Goal: Transaction & Acquisition: Purchase product/service

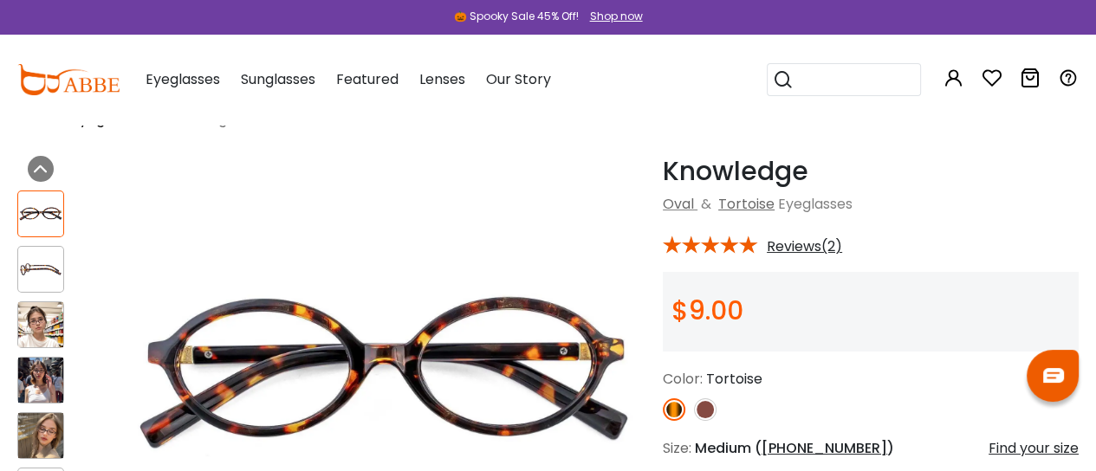
scroll to position [57, 0]
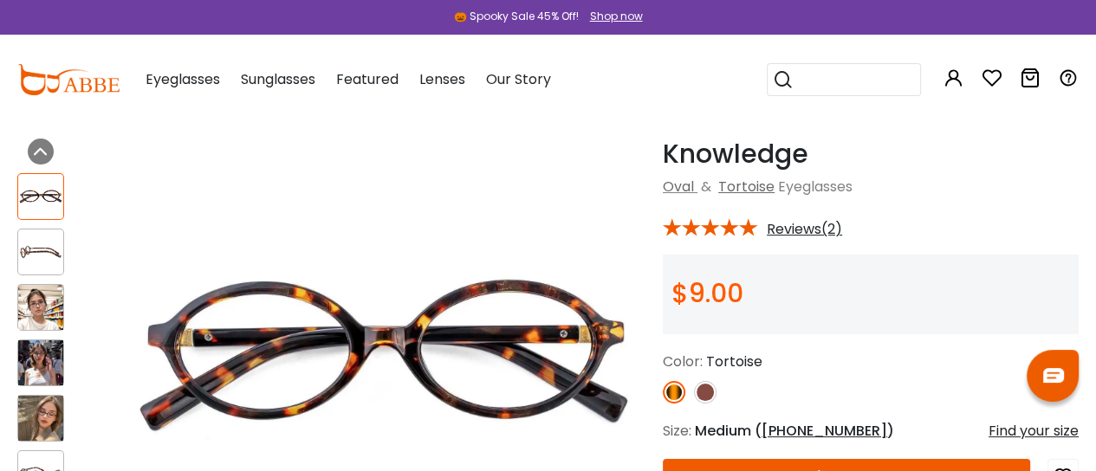
click at [712, 392] on img at bounding box center [705, 392] width 23 height 23
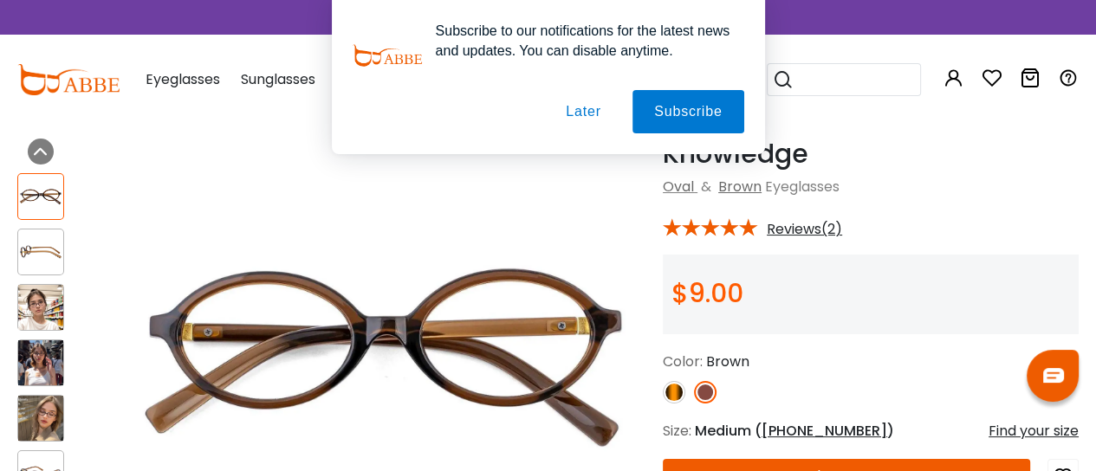
click at [587, 114] on button "Later" at bounding box center [583, 111] width 78 height 43
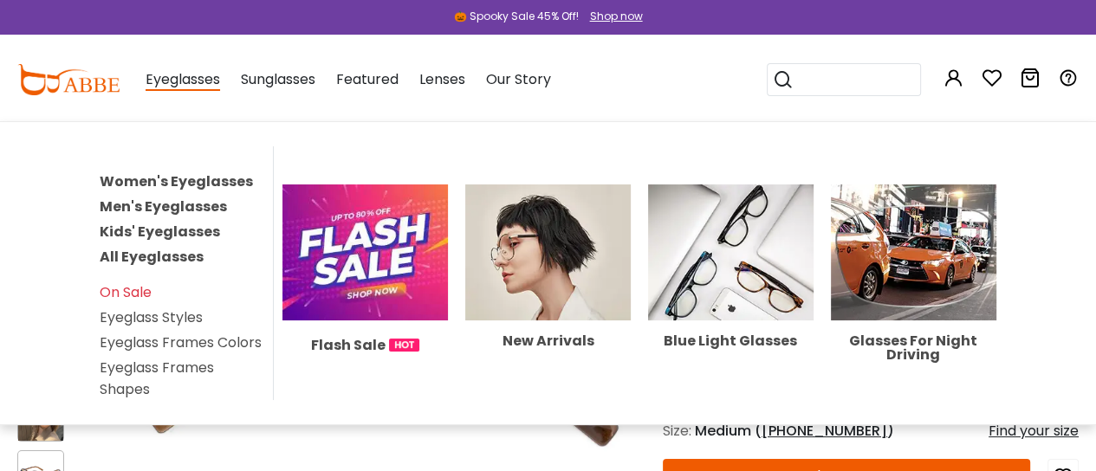
click at [175, 183] on link "Women's Eyeglasses" at bounding box center [176, 182] width 153 height 20
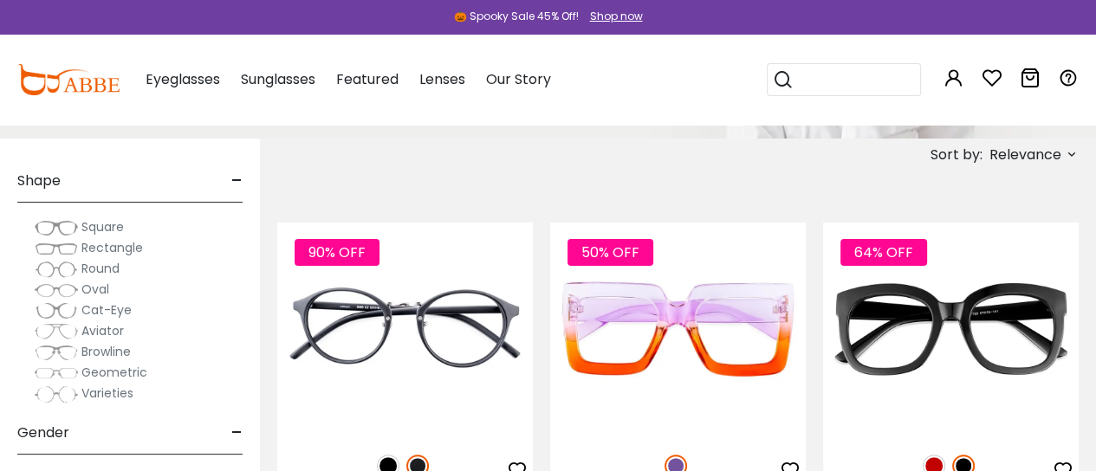
scroll to position [230, 0]
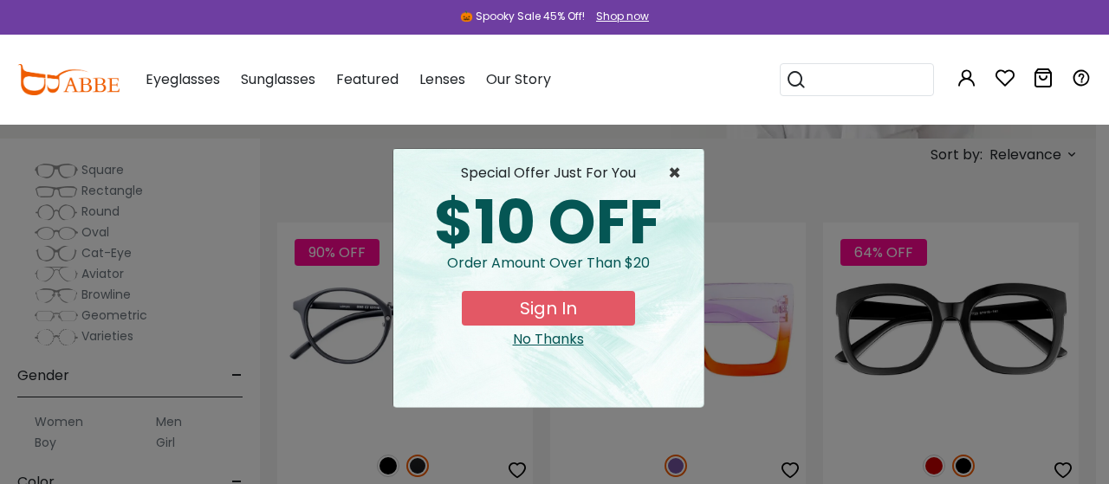
click at [675, 170] on span "×" at bounding box center [679, 173] width 22 height 21
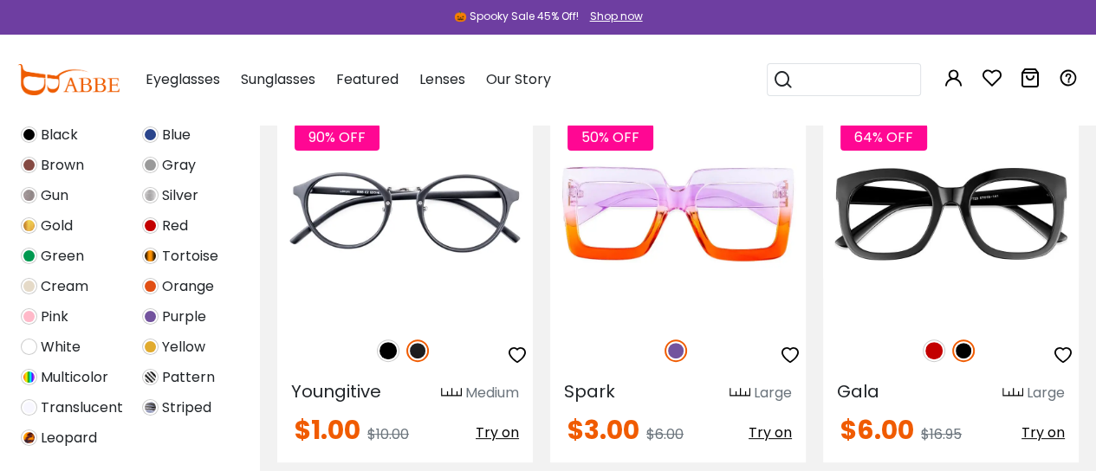
scroll to position [462, 0]
click at [30, 373] on img at bounding box center [29, 376] width 16 height 16
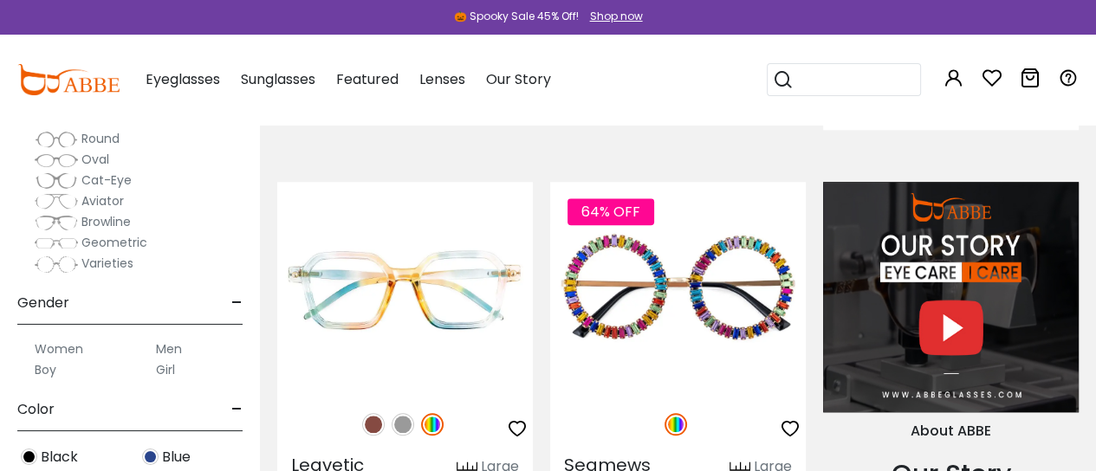
scroll to position [1617, 0]
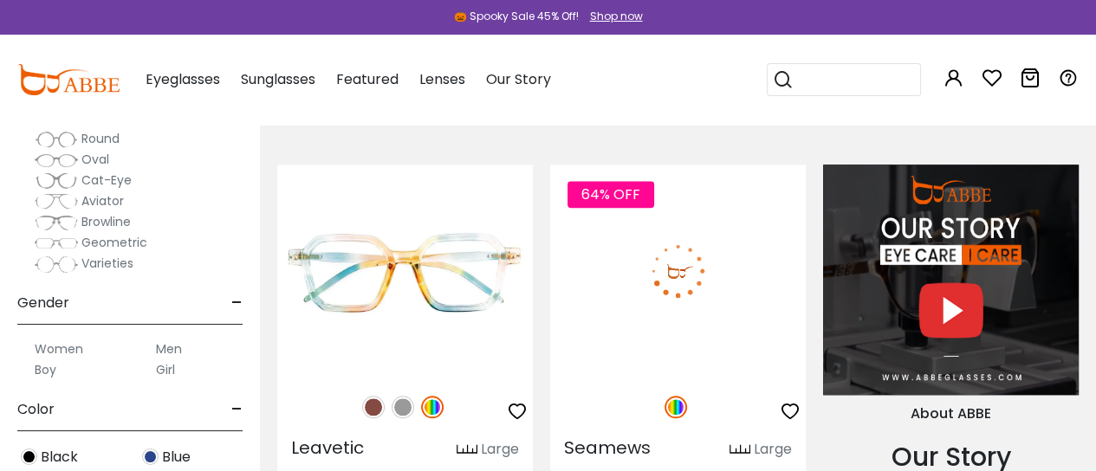
click at [658, 254] on img at bounding box center [678, 271] width 256 height 213
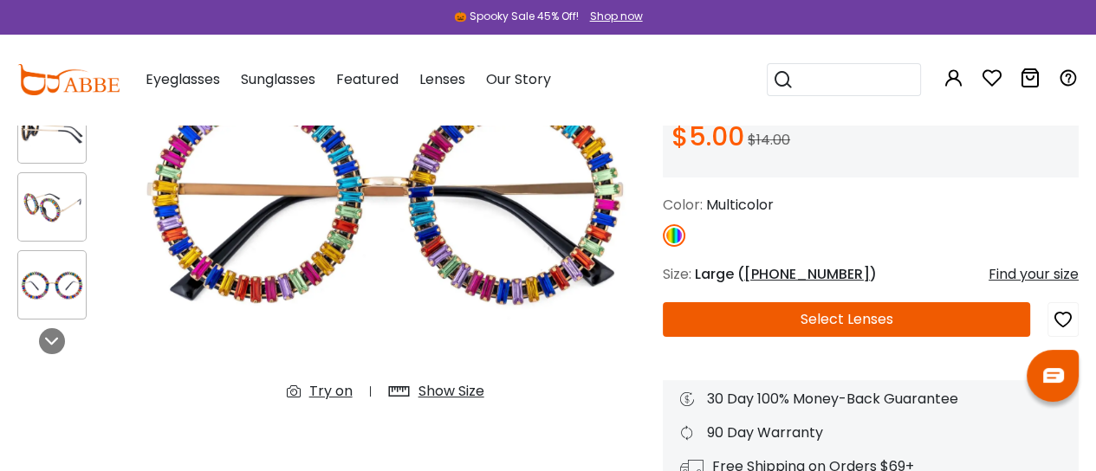
scroll to position [230, 0]
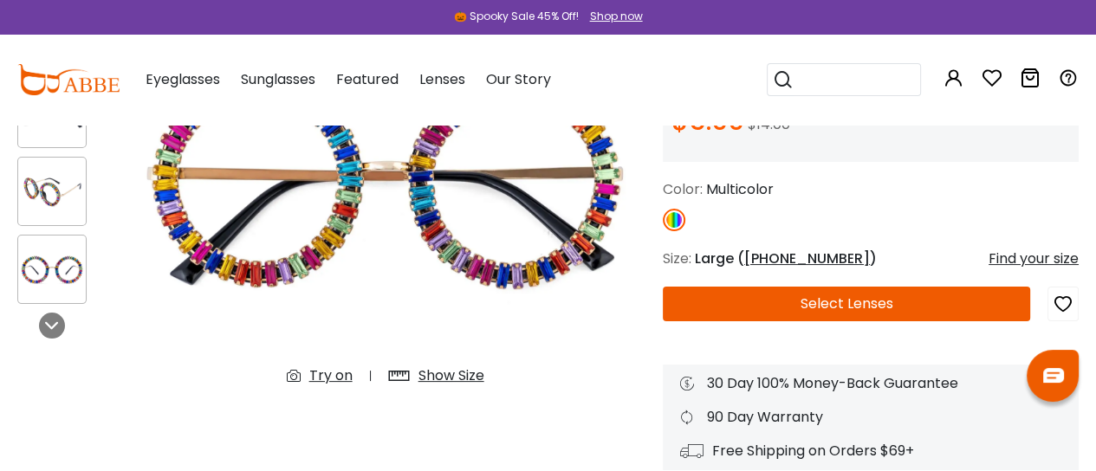
click at [336, 375] on div "Try on" at bounding box center [330, 376] width 43 height 21
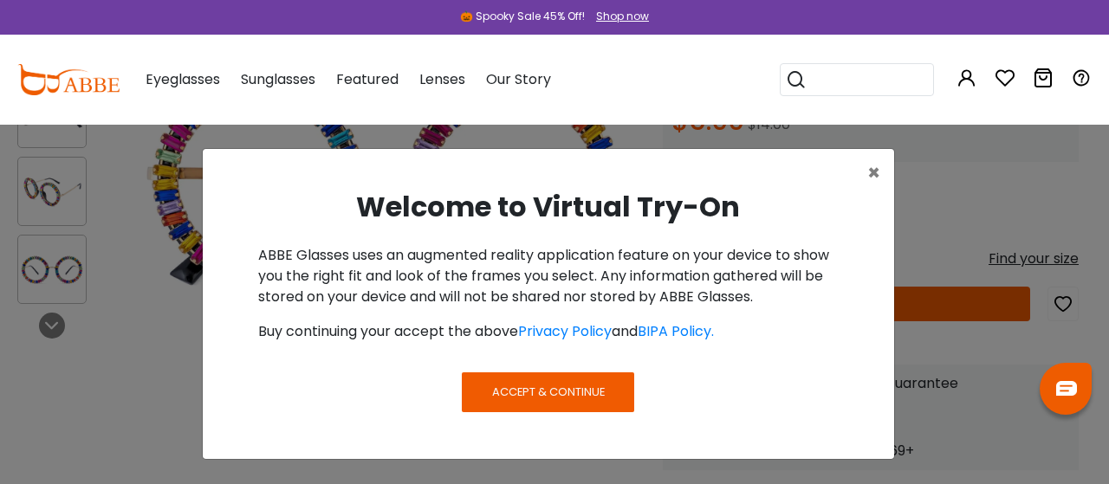
click at [562, 391] on span "Accept & Continue" at bounding box center [548, 392] width 113 height 16
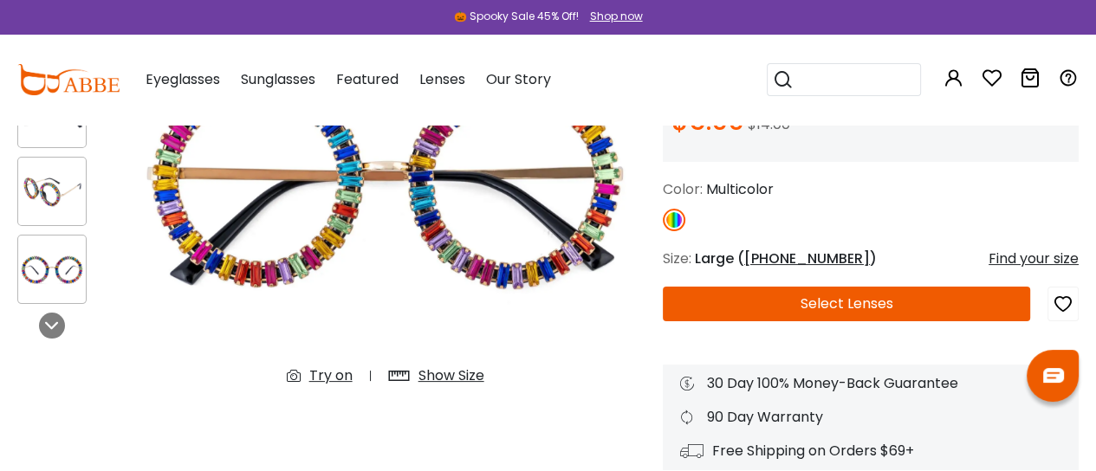
click at [451, 375] on div "Show Size" at bounding box center [451, 376] width 66 height 21
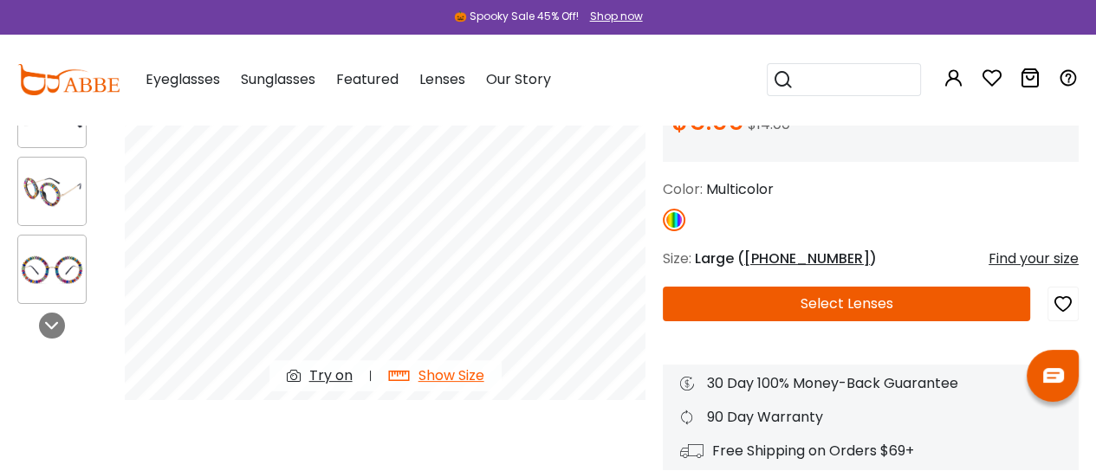
click at [333, 373] on div "Try on" at bounding box center [330, 376] width 43 height 21
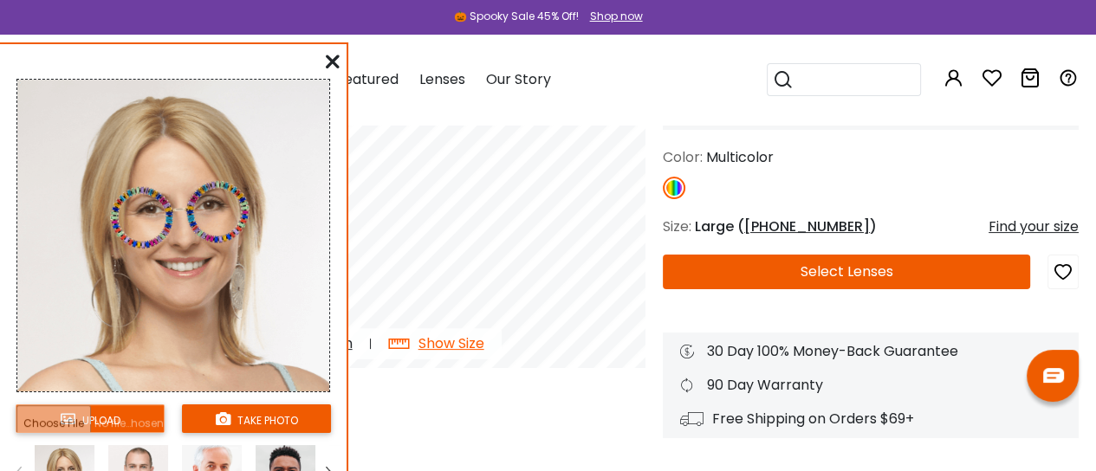
scroll to position [289, 0]
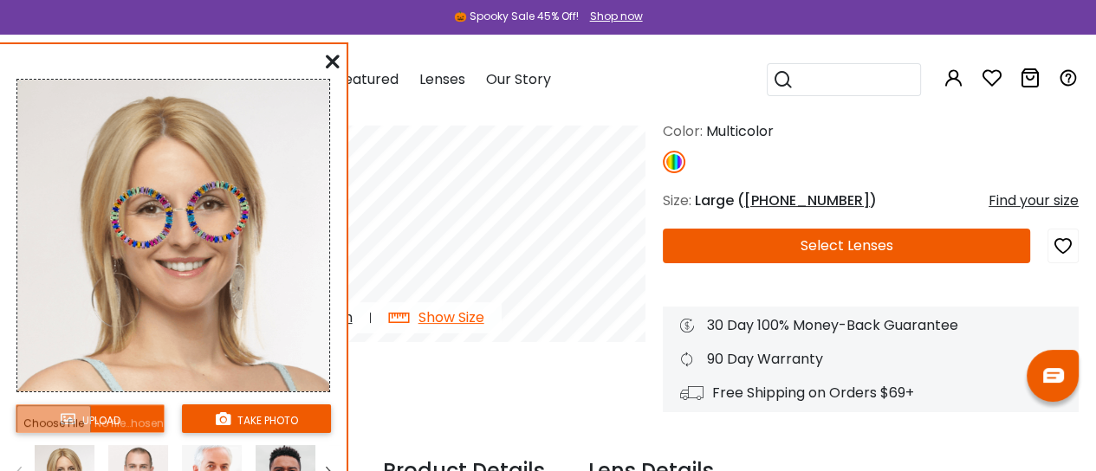
click at [93, 421] on input "file" at bounding box center [90, 419] width 149 height 29
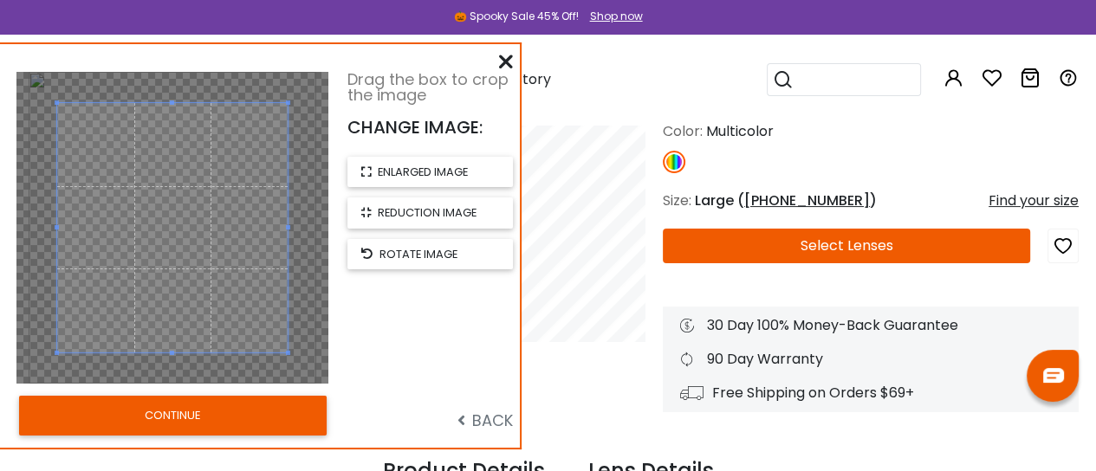
click at [207, 418] on button "CONTINUE" at bounding box center [173, 416] width 308 height 40
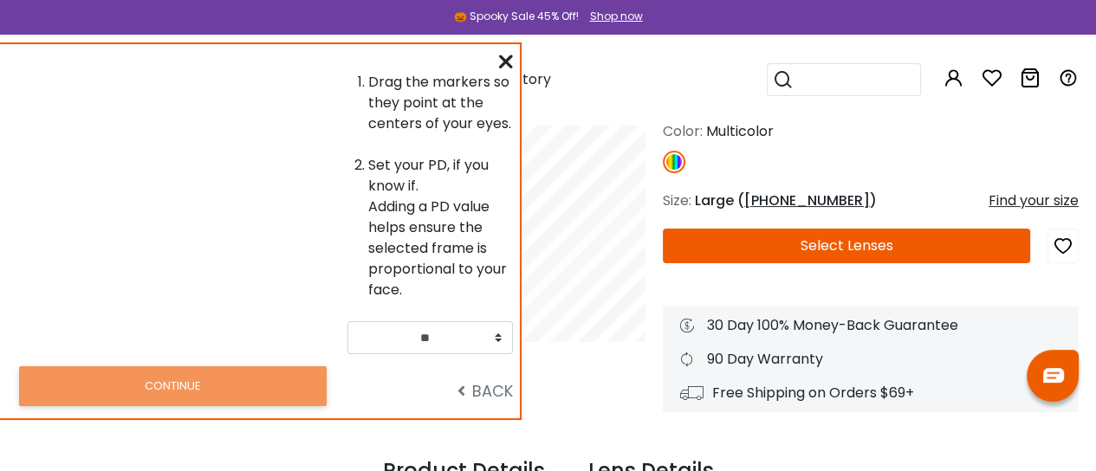
click at [463, 394] on icon at bounding box center [461, 391] width 8 height 16
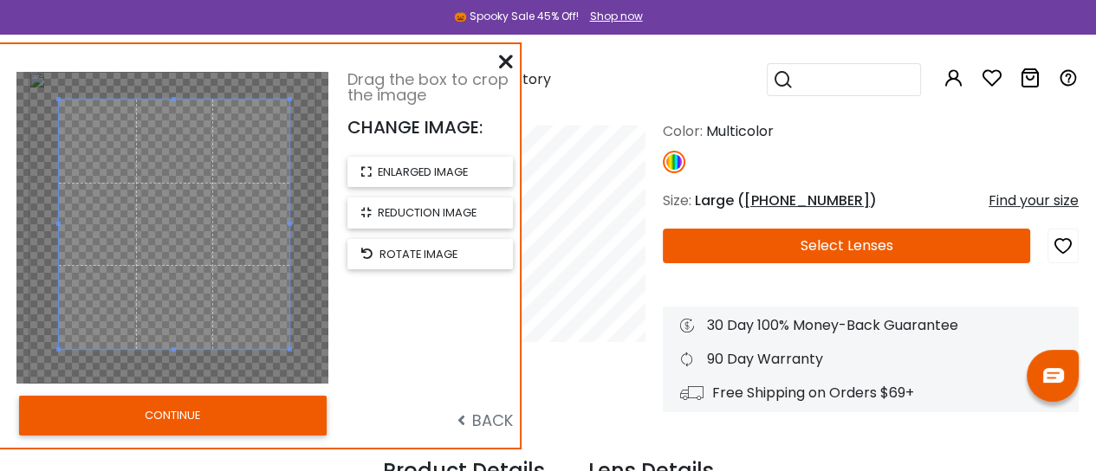
click at [220, 250] on span at bounding box center [174, 225] width 230 height 250
click at [180, 414] on button "CONTINUE" at bounding box center [173, 416] width 308 height 40
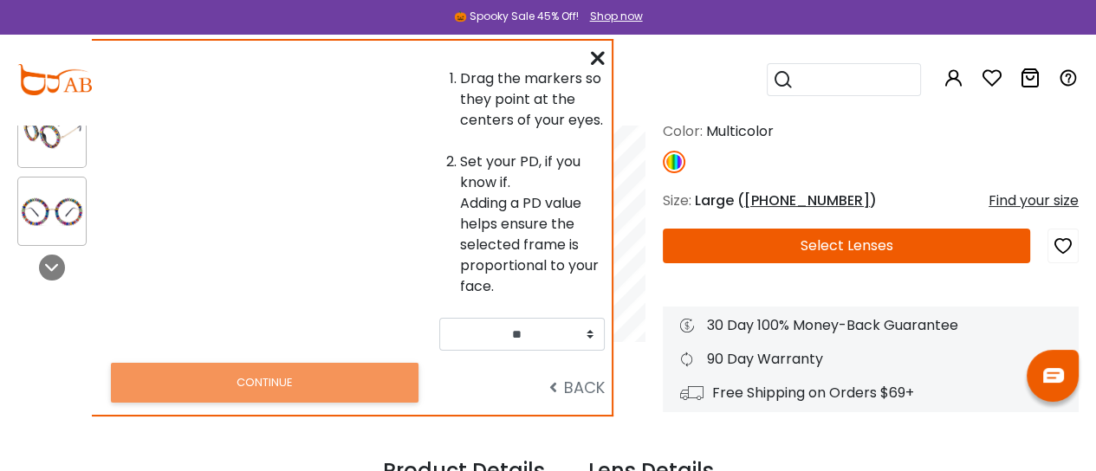
drag, startPoint x: 315, startPoint y: 119, endPoint x: 407, endPoint y: 115, distance: 91.9
click at [407, 115] on div at bounding box center [264, 209] width 349 height 282
click at [596, 58] on icon at bounding box center [598, 58] width 14 height 14
